Goal: Entertainment & Leisure: Consume media (video, audio)

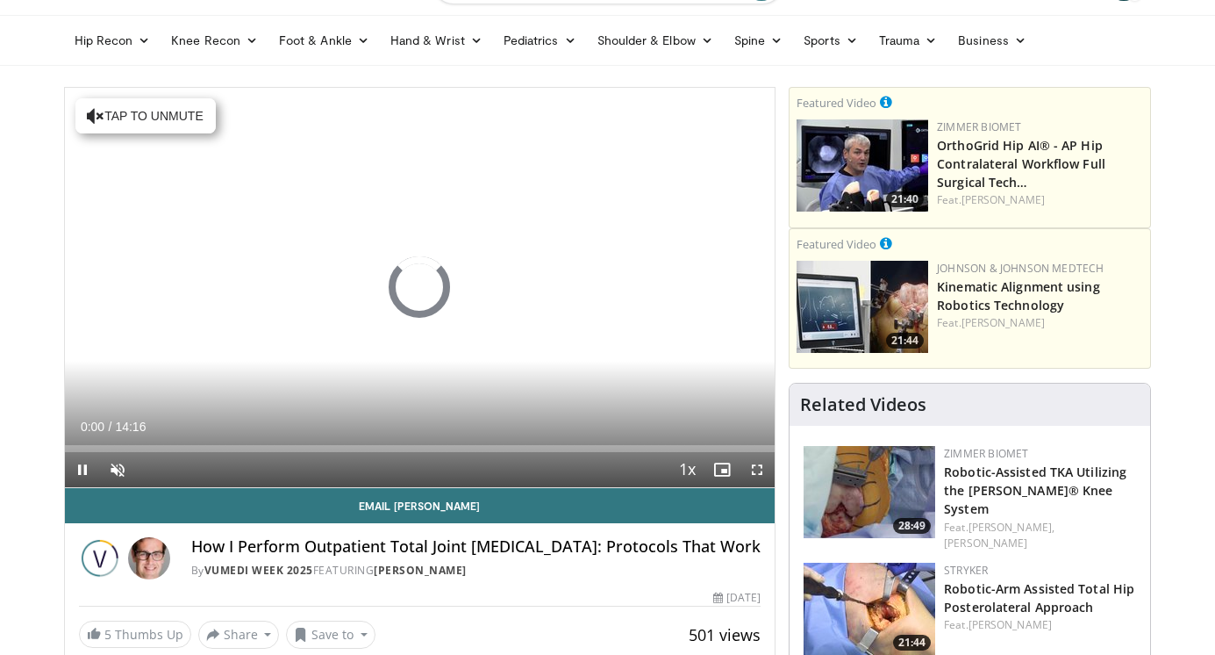
scroll to position [64, 0]
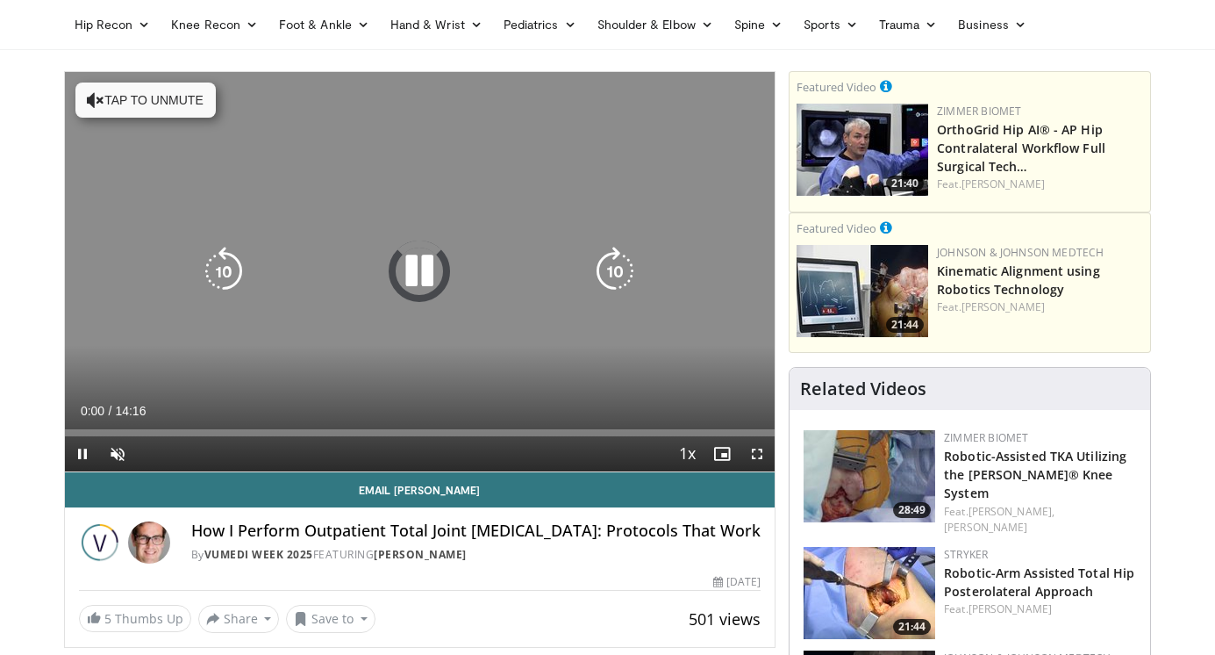
click at [147, 103] on button "Tap to unmute" at bounding box center [145, 99] width 140 height 35
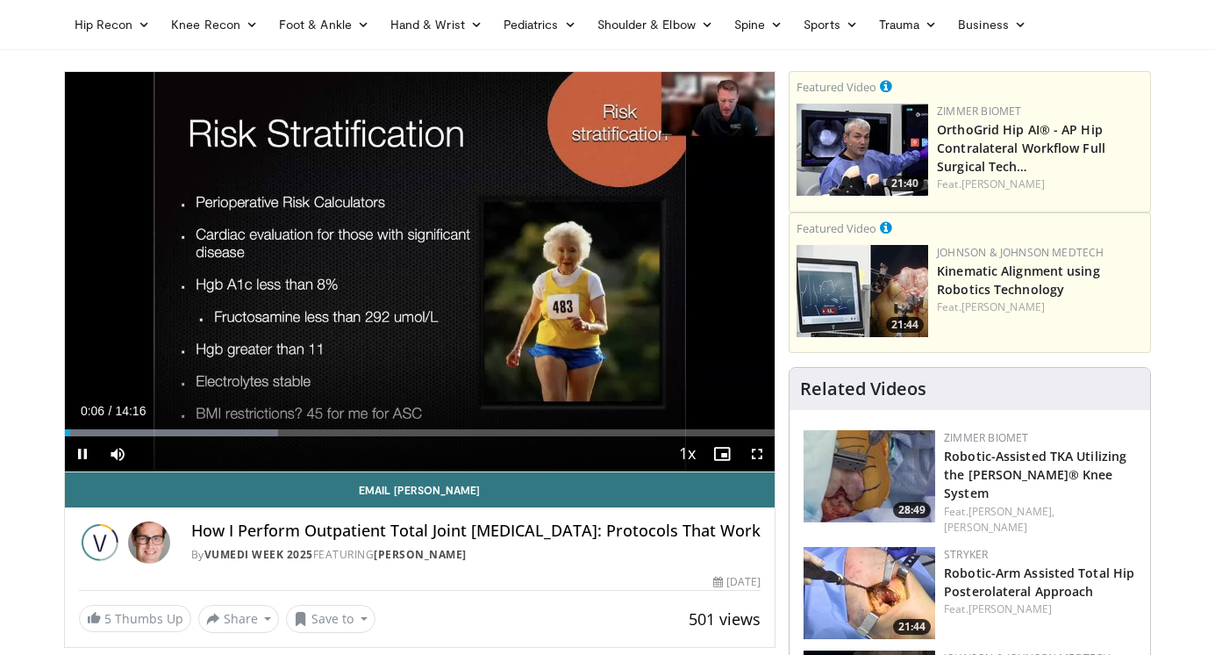
click at [761, 459] on span "Video Player" at bounding box center [757, 453] width 35 height 35
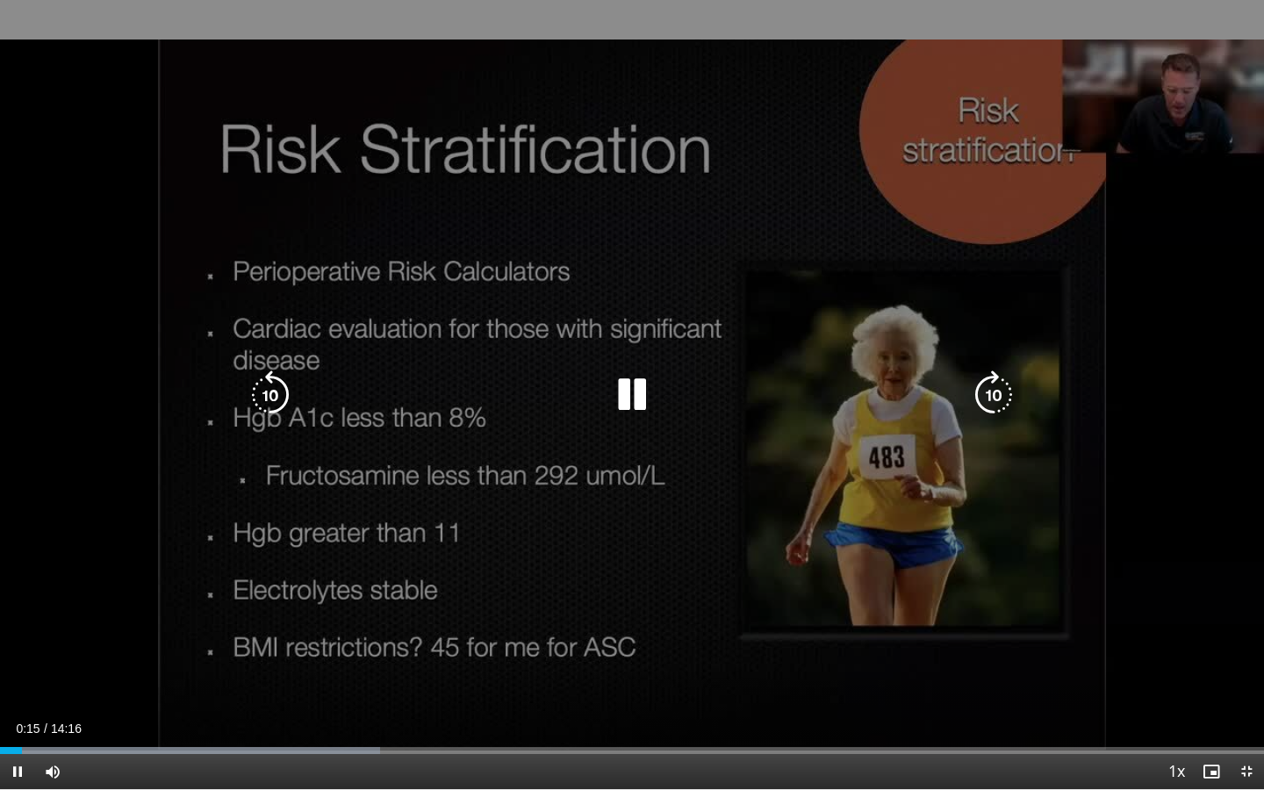
click at [486, 365] on div "10 seconds Tap to unmute" at bounding box center [632, 394] width 1264 height 789
click at [488, 340] on div "10 seconds Tap to unmute" at bounding box center [632, 394] width 1264 height 789
click at [1155, 75] on div "10 seconds Tap to unmute" at bounding box center [632, 394] width 1264 height 789
click at [628, 387] on icon "Video Player" at bounding box center [631, 394] width 49 height 49
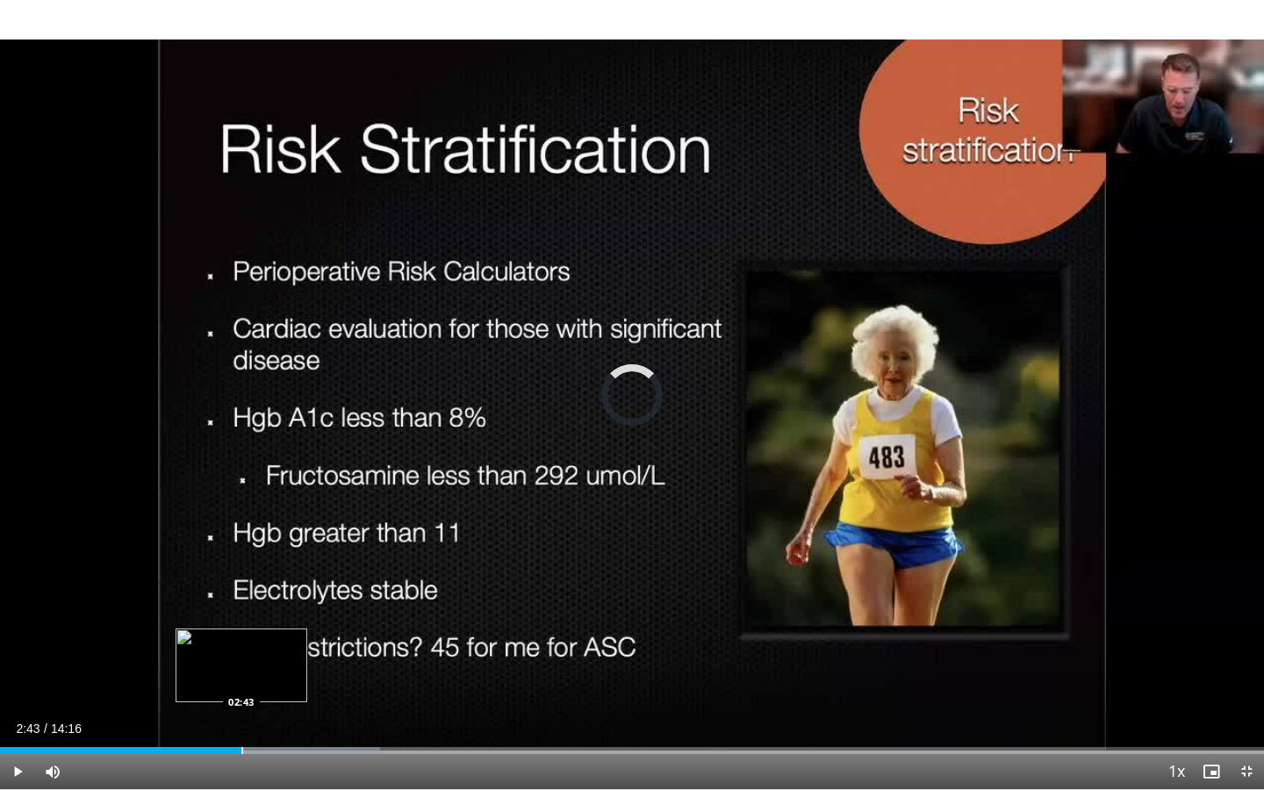
click at [241, 654] on div "Progress Bar" at bounding box center [242, 750] width 2 height 7
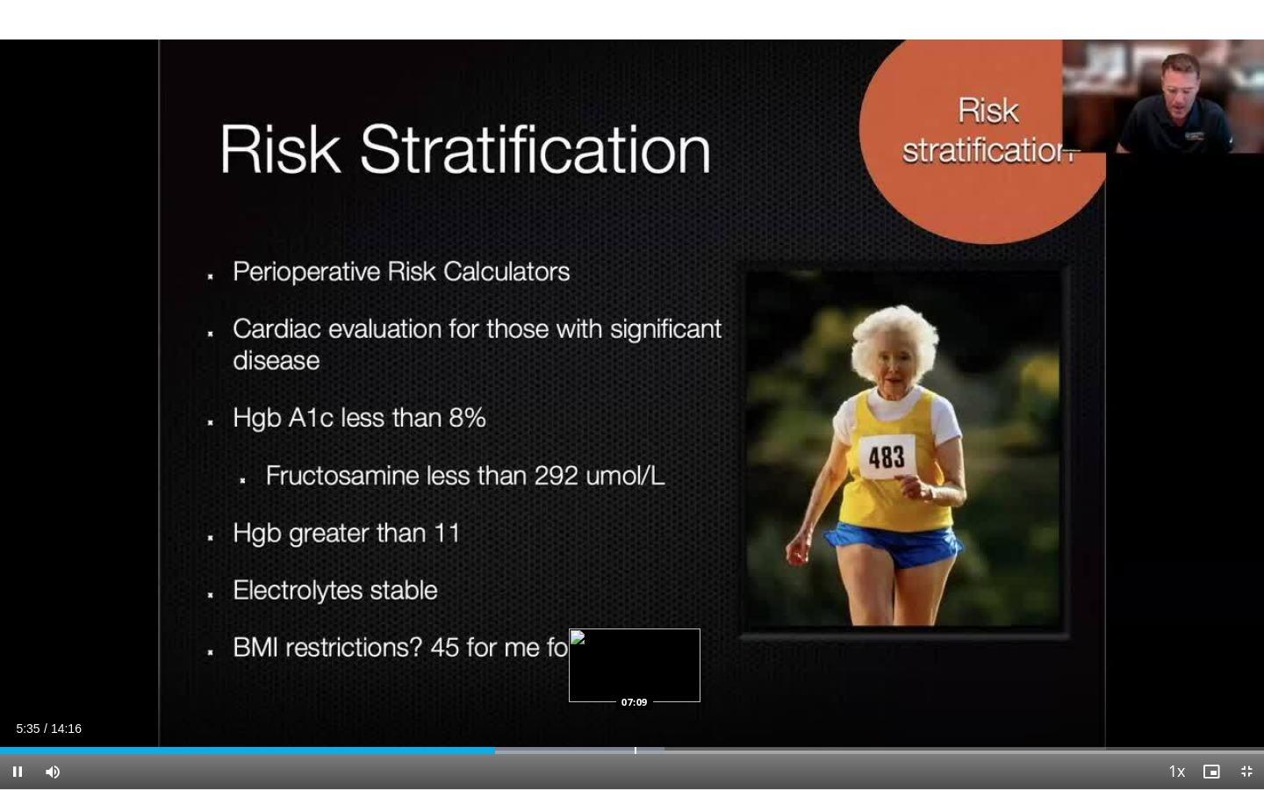
click at [635, 654] on div "Progress Bar" at bounding box center [636, 750] width 2 height 7
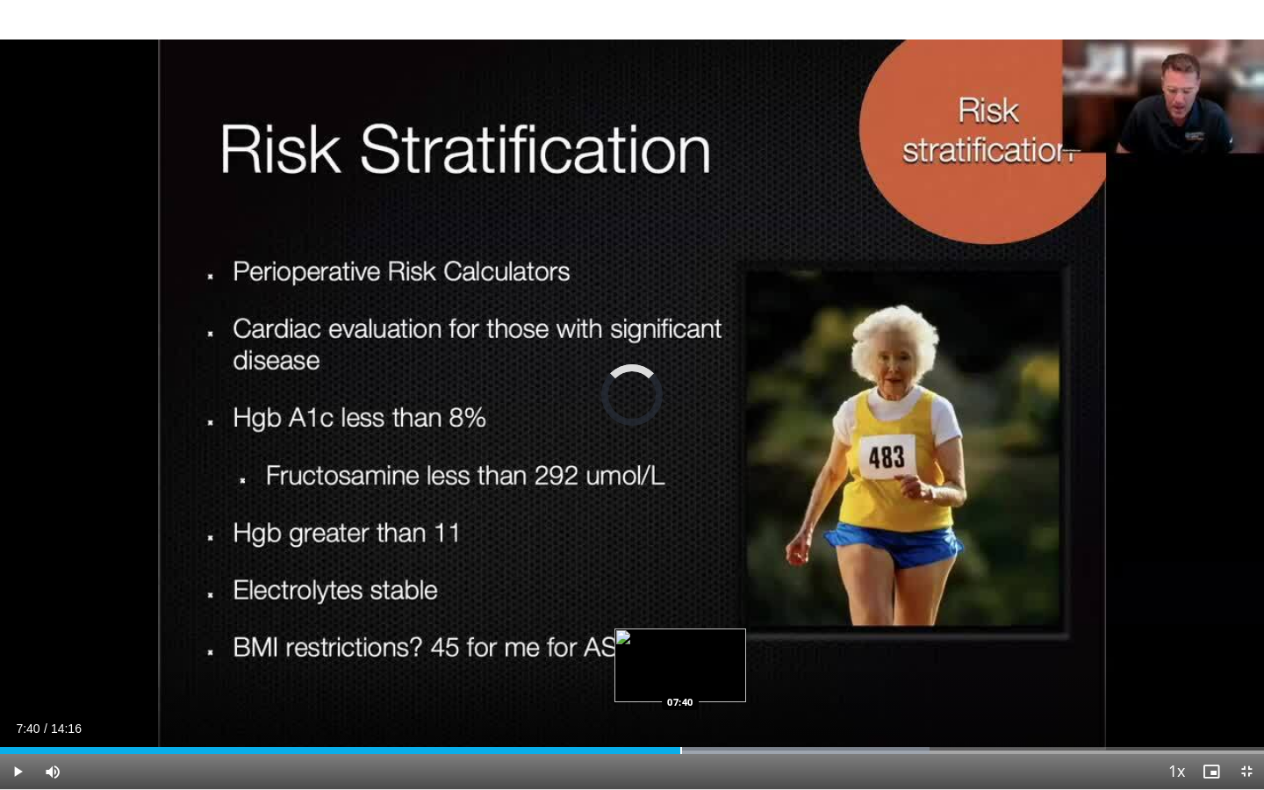
click at [680, 654] on div "Progress Bar" at bounding box center [681, 750] width 2 height 7
click at [715, 654] on div "Progress Bar" at bounding box center [716, 750] width 2 height 7
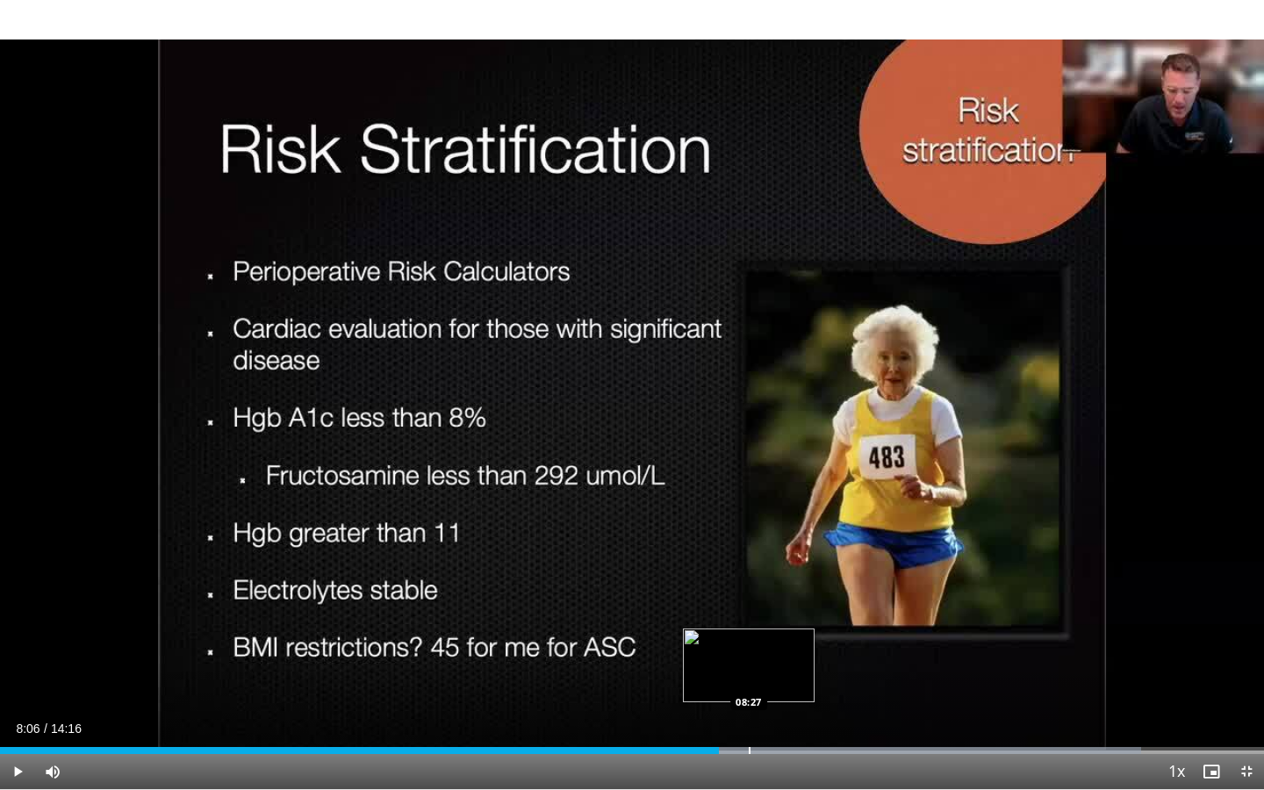
click at [749, 654] on div "Progress Bar" at bounding box center [750, 750] width 2 height 7
click at [776, 654] on div "Progress Bar" at bounding box center [777, 750] width 2 height 7
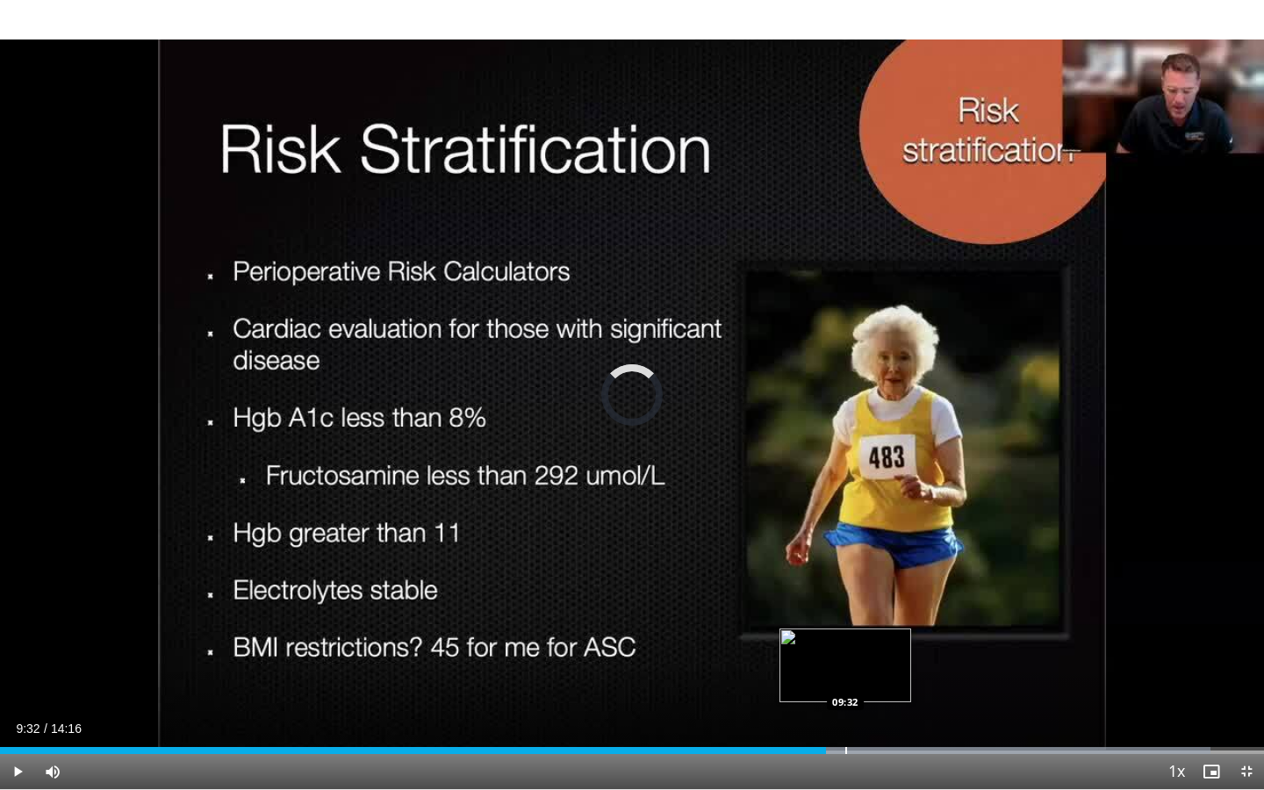
click at [845, 654] on div "Progress Bar" at bounding box center [846, 750] width 2 height 7
click at [908, 654] on div "Progress Bar" at bounding box center [909, 750] width 2 height 7
click at [921, 654] on div "Progress Bar" at bounding box center [922, 750] width 2 height 7
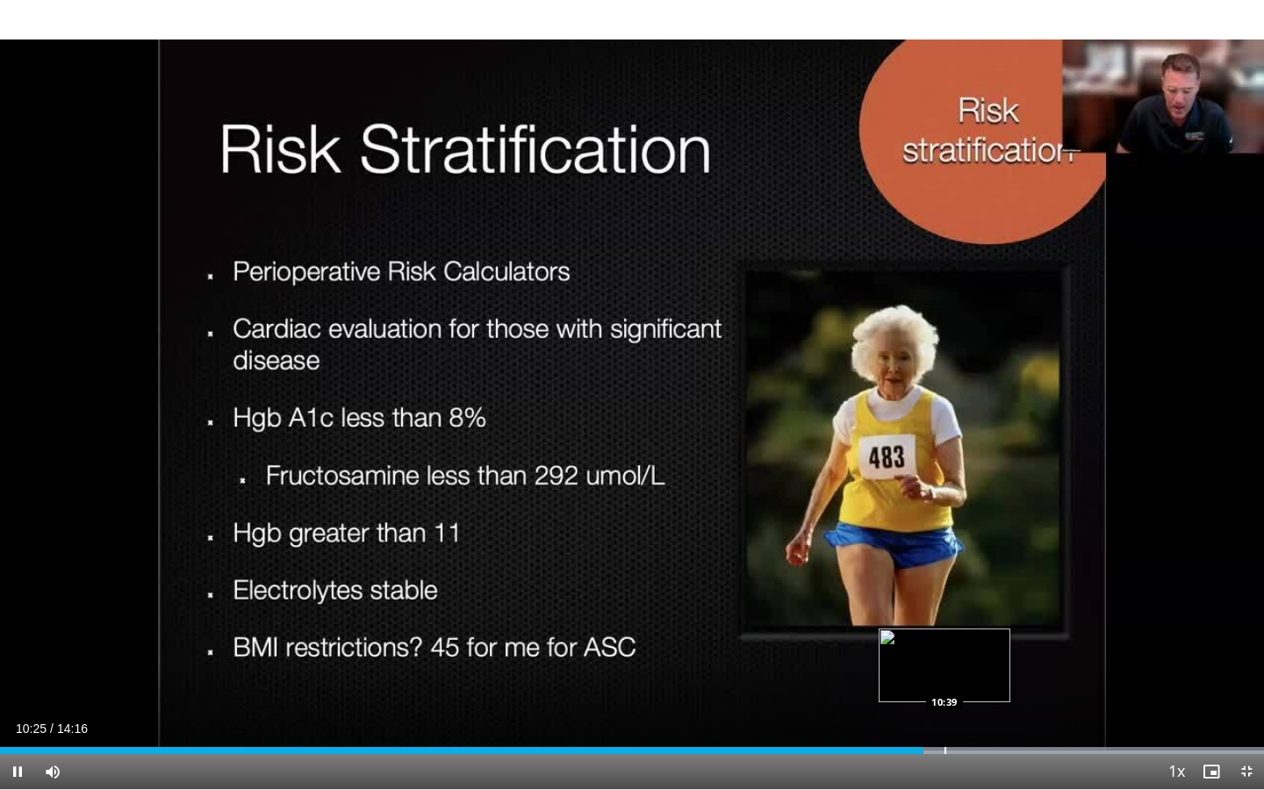
click at [944, 654] on div "Progress Bar" at bounding box center [945, 750] width 2 height 7
click at [18, 654] on span "Video Player" at bounding box center [17, 771] width 35 height 35
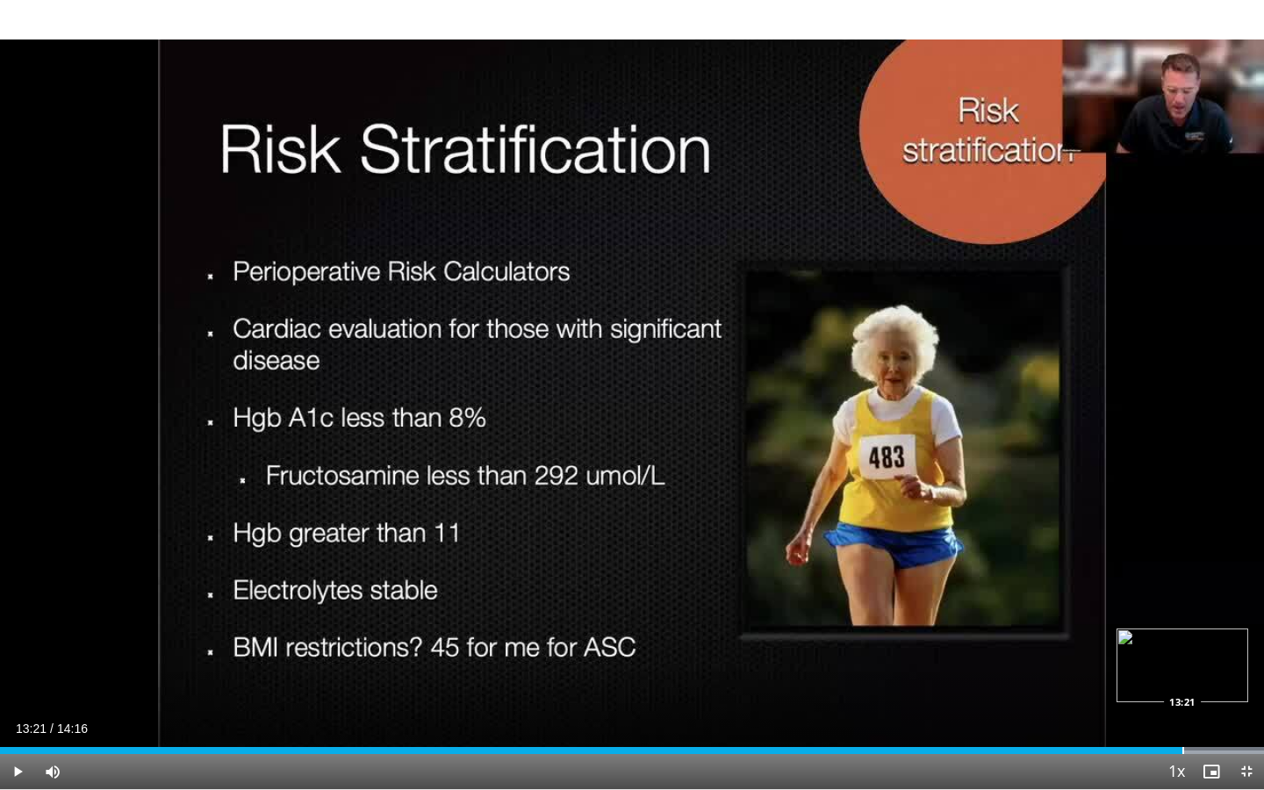
click at [1182, 654] on div "Progress Bar" at bounding box center [1183, 750] width 2 height 7
